Goal: Information Seeking & Learning: Learn about a topic

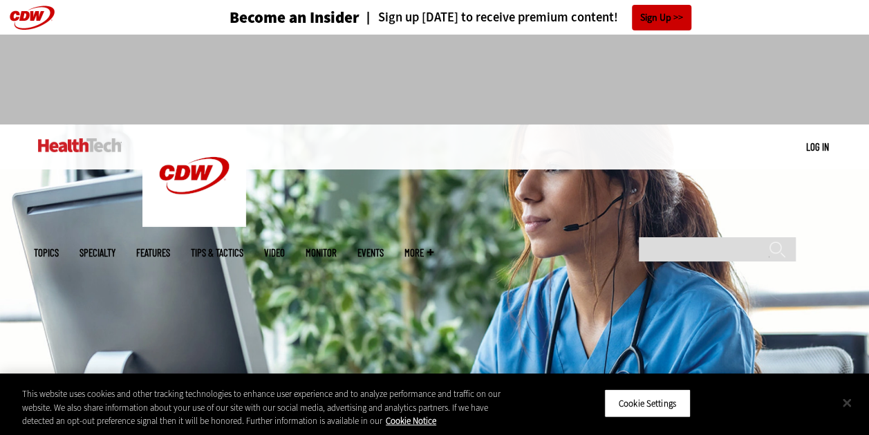
click at [846, 405] on button "Close" at bounding box center [847, 402] width 30 height 30
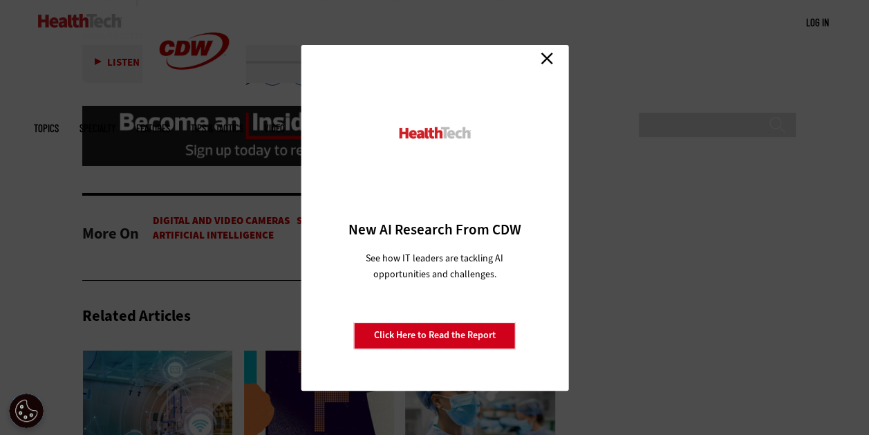
scroll to position [2384, 0]
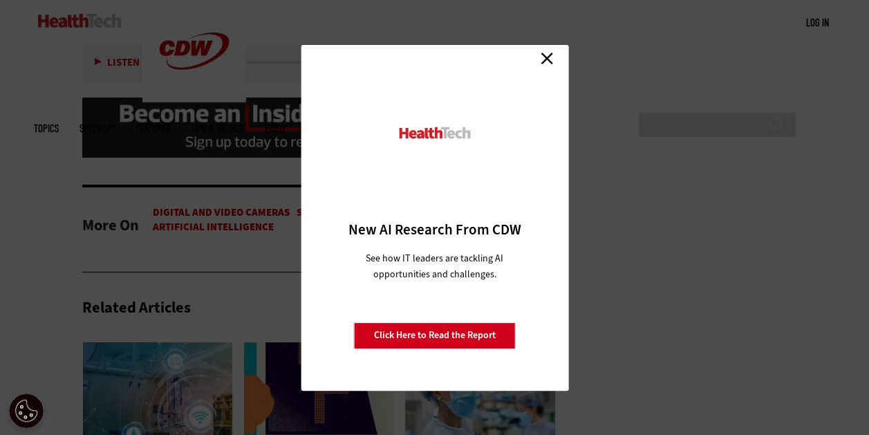
click at [544, 56] on link "Close" at bounding box center [546, 58] width 21 height 21
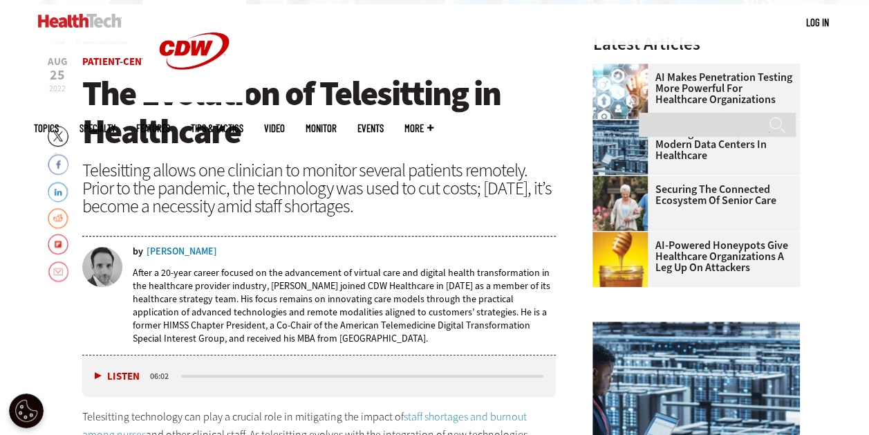
scroll to position [423, 0]
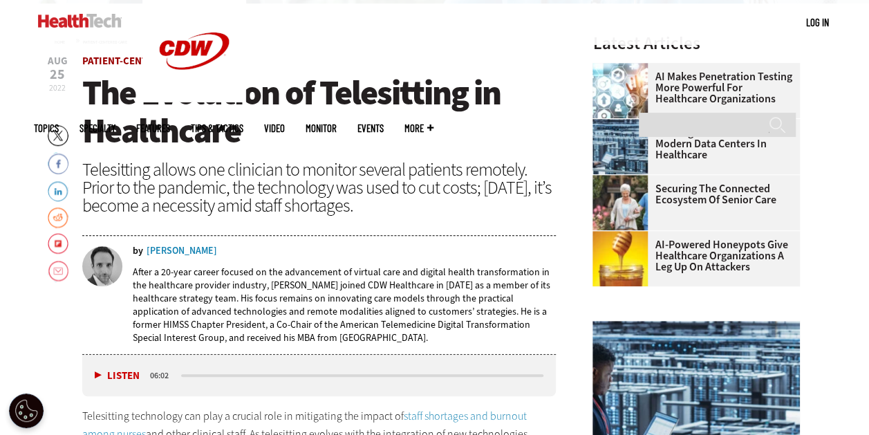
click at [115, 58] on link "Patient-Centered Care" at bounding box center [139, 61] width 115 height 14
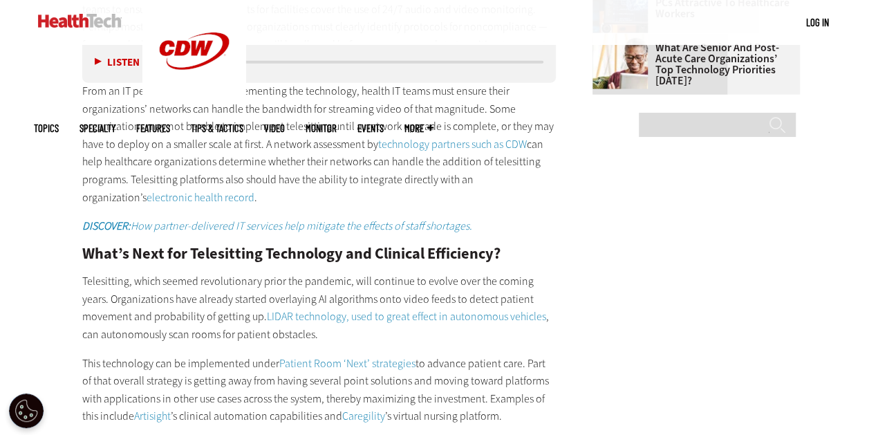
scroll to position [1728, 0]
drag, startPoint x: 82, startPoint y: 293, endPoint x: 215, endPoint y: 310, distance: 134.5
click at [215, 310] on p "Telesitting, which seemed revolutionary prior the pandemic, will continue to ev…" at bounding box center [319, 307] width 474 height 71
copy p "Organizations have already started overlaying AI algorithms onto video feeds to…"
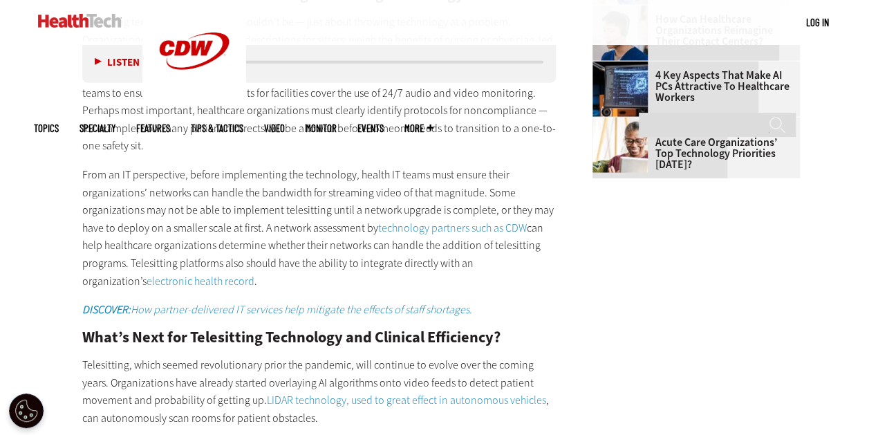
scroll to position [1483, 0]
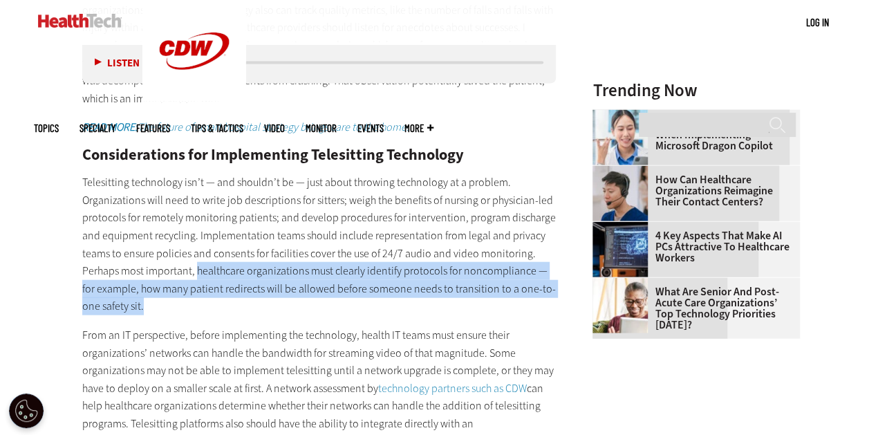
drag, startPoint x: 196, startPoint y: 265, endPoint x: 280, endPoint y: 297, distance: 89.3
click at [280, 297] on p "Telesitting technology isn’t — and shouldn’t be — just about throwing technolog…" at bounding box center [319, 245] width 474 height 142
copy p "healthcare organizations must clearly identify protocols for noncompliance — fo…"
